Goal: Task Accomplishment & Management: Complete application form

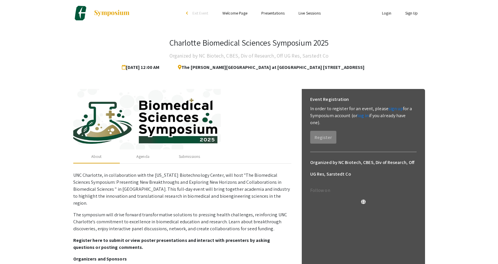
click at [387, 13] on link "Login" at bounding box center [386, 12] width 9 height 5
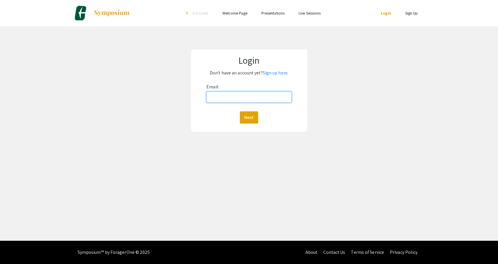
click at [271, 97] on input "Email:" at bounding box center [249, 97] width 85 height 11
type input "[EMAIL_ADDRESS][DOMAIN_NAME]"
click at [244, 117] on button "Next" at bounding box center [249, 117] width 18 height 12
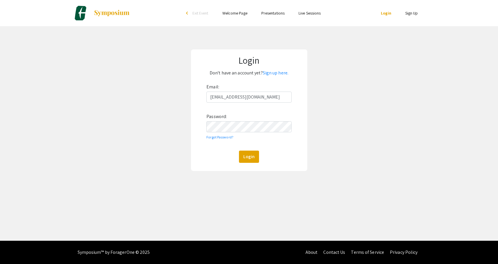
click at [211, 154] on div "Login" at bounding box center [249, 157] width 85 height 12
click at [250, 157] on button "Login" at bounding box center [249, 157] width 20 height 12
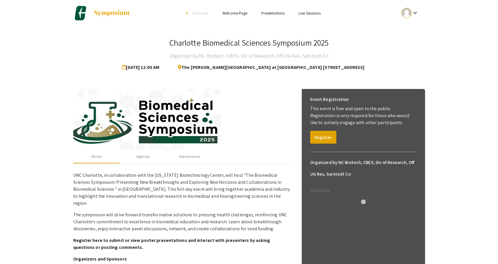
click at [417, 12] on mat-icon "keyboard_arrow_down" at bounding box center [415, 12] width 7 height 7
click at [421, 42] on button "My Submissions" at bounding box center [414, 43] width 36 height 14
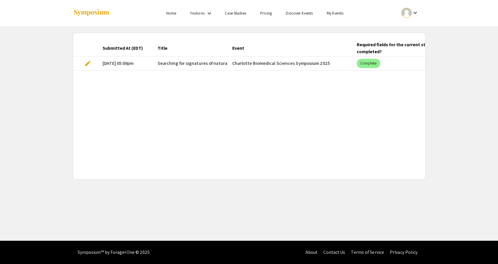
click at [89, 63] on span "edit" at bounding box center [87, 63] width 7 height 7
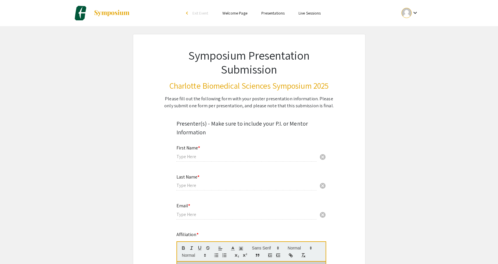
type input "[PERSON_NAME]"
type input "[EMAIL_ADDRESS][DOMAIN_NAME]"
radio input "true"
select select "custom"
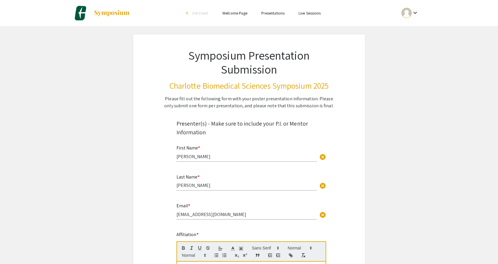
type input "0"
select select "custom"
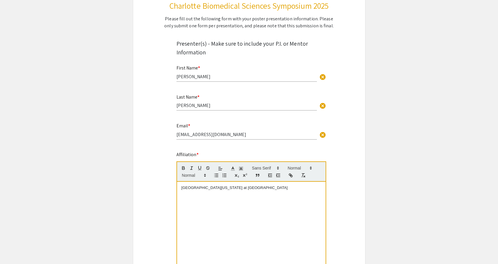
type input "1"
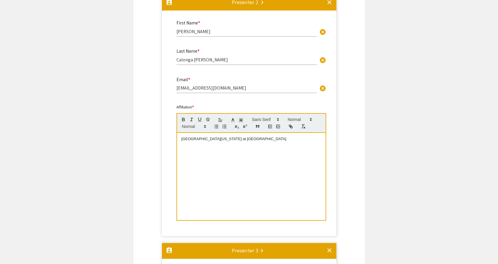
select select "auto"
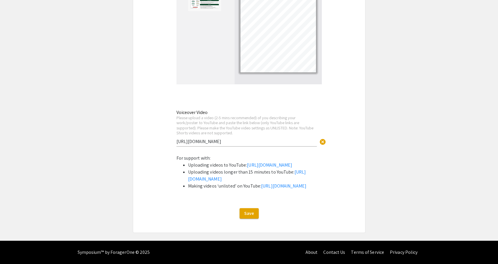
scroll to position [2260, 0]
drag, startPoint x: 238, startPoint y: 107, endPoint x: 166, endPoint y: 104, distance: 72.5
paste input "[URL][DOMAIN_NAME]"
drag, startPoint x: 239, startPoint y: 107, endPoint x: 175, endPoint y: 106, distance: 63.4
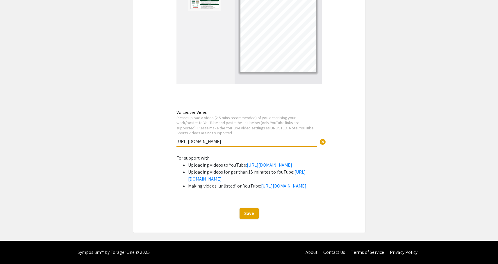
click at [175, 109] on div "Voiceover Video Please upload a video (2-5 mins recommended) of you describing …" at bounding box center [249, 131] width 154 height 45
type input "[URL][DOMAIN_NAME]"
click at [248, 212] on span "Save" at bounding box center [249, 213] width 10 height 6
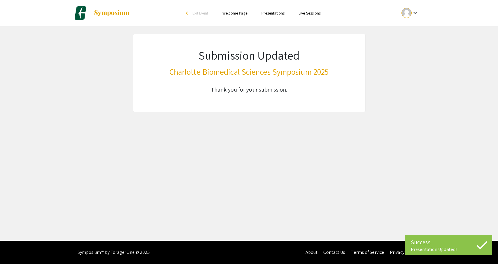
scroll to position [0, 0]
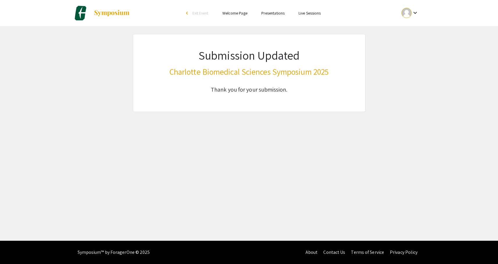
click at [416, 14] on mat-icon "keyboard_arrow_down" at bounding box center [415, 12] width 7 height 7
click at [416, 40] on button "My Submissions" at bounding box center [414, 43] width 36 height 14
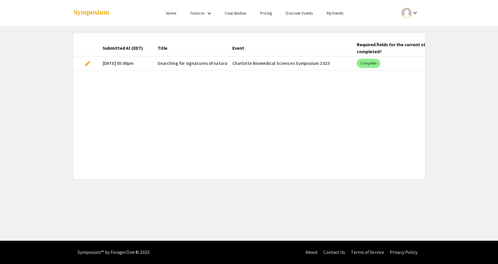
click at [86, 65] on span "edit" at bounding box center [87, 63] width 7 height 7
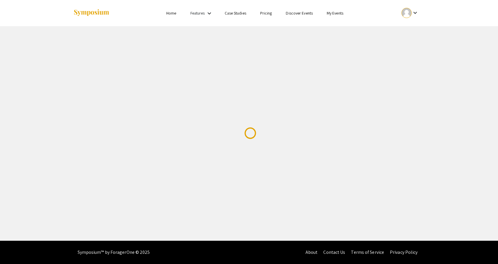
select select "custom"
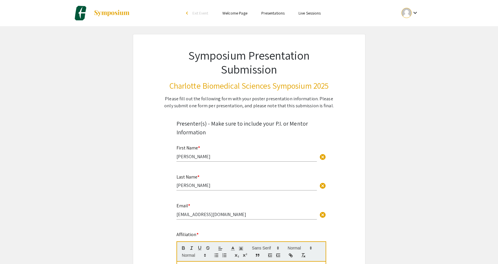
type input "0"
select select "custom"
type input "1"
select select "auto"
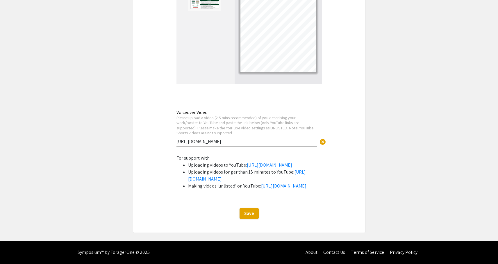
scroll to position [2260, 0]
click at [254, 213] on span "Save" at bounding box center [249, 213] width 10 height 6
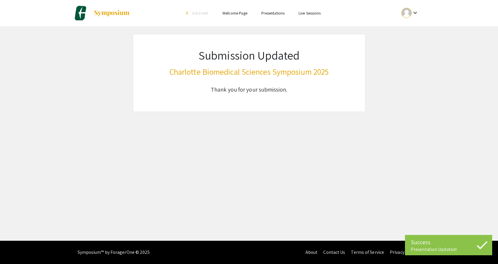
scroll to position [0, 0]
click at [416, 9] on div "keyboard_arrow_down" at bounding box center [410, 12] width 20 height 13
click at [416, 56] on button "Sign out" at bounding box center [414, 57] width 36 height 14
